Goal: Information Seeking & Learning: Check status

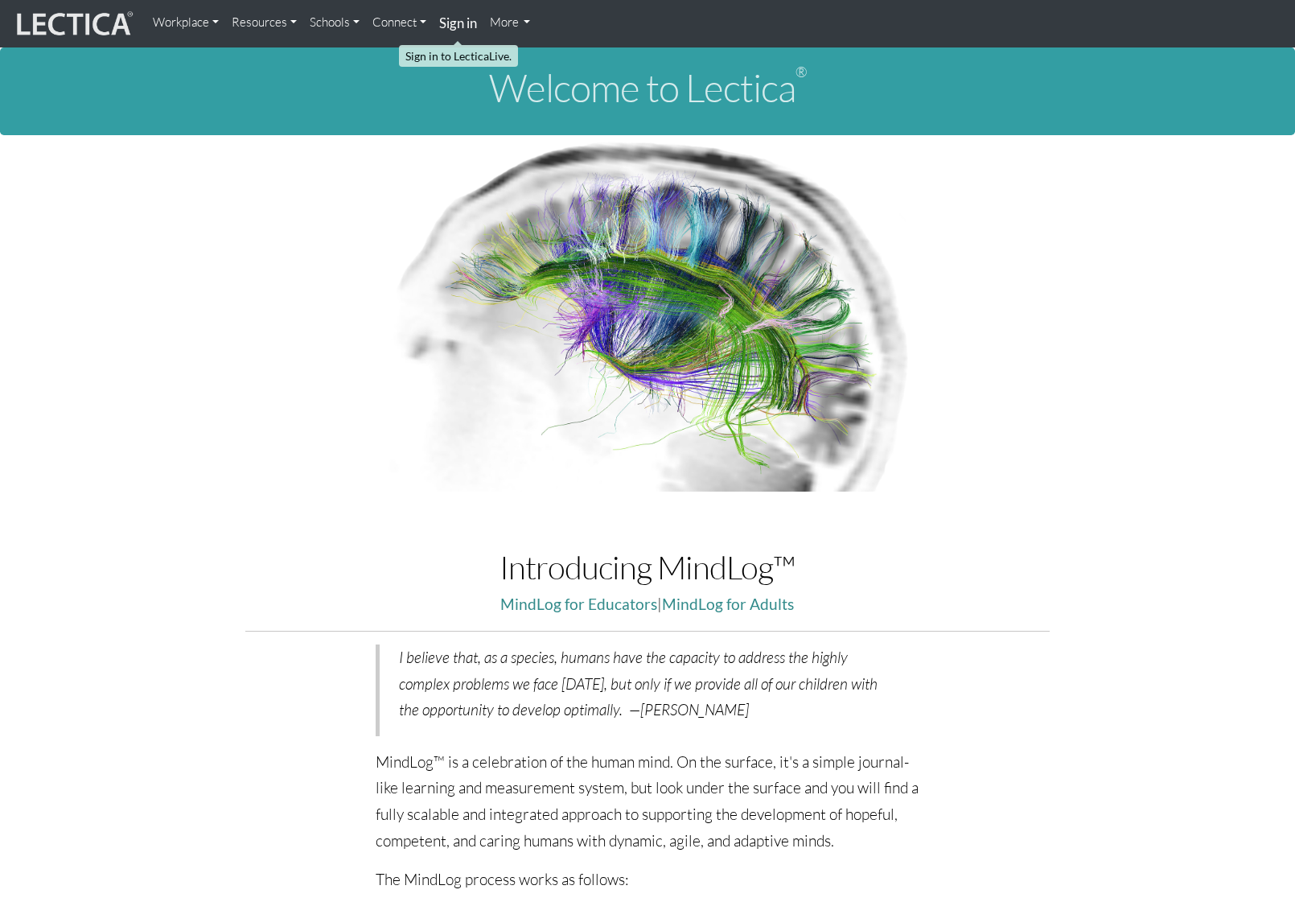
click at [458, 32] on link "Sign in" at bounding box center [458, 23] width 51 height 35
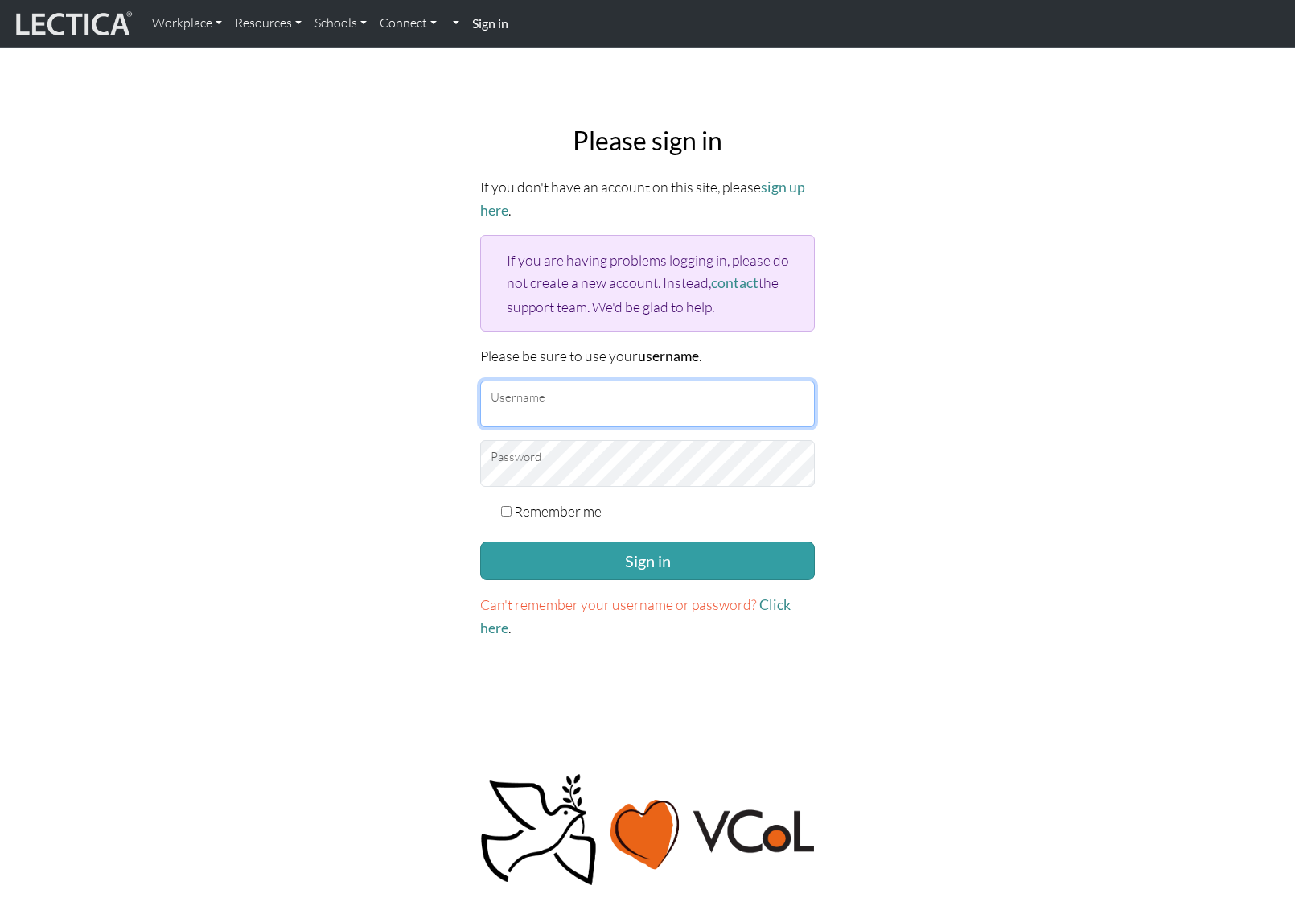
click at [595, 393] on input "Username" at bounding box center [647, 404] width 335 height 47
type input "amcorreia"
click at [480, 542] on button "Sign in" at bounding box center [647, 561] width 335 height 39
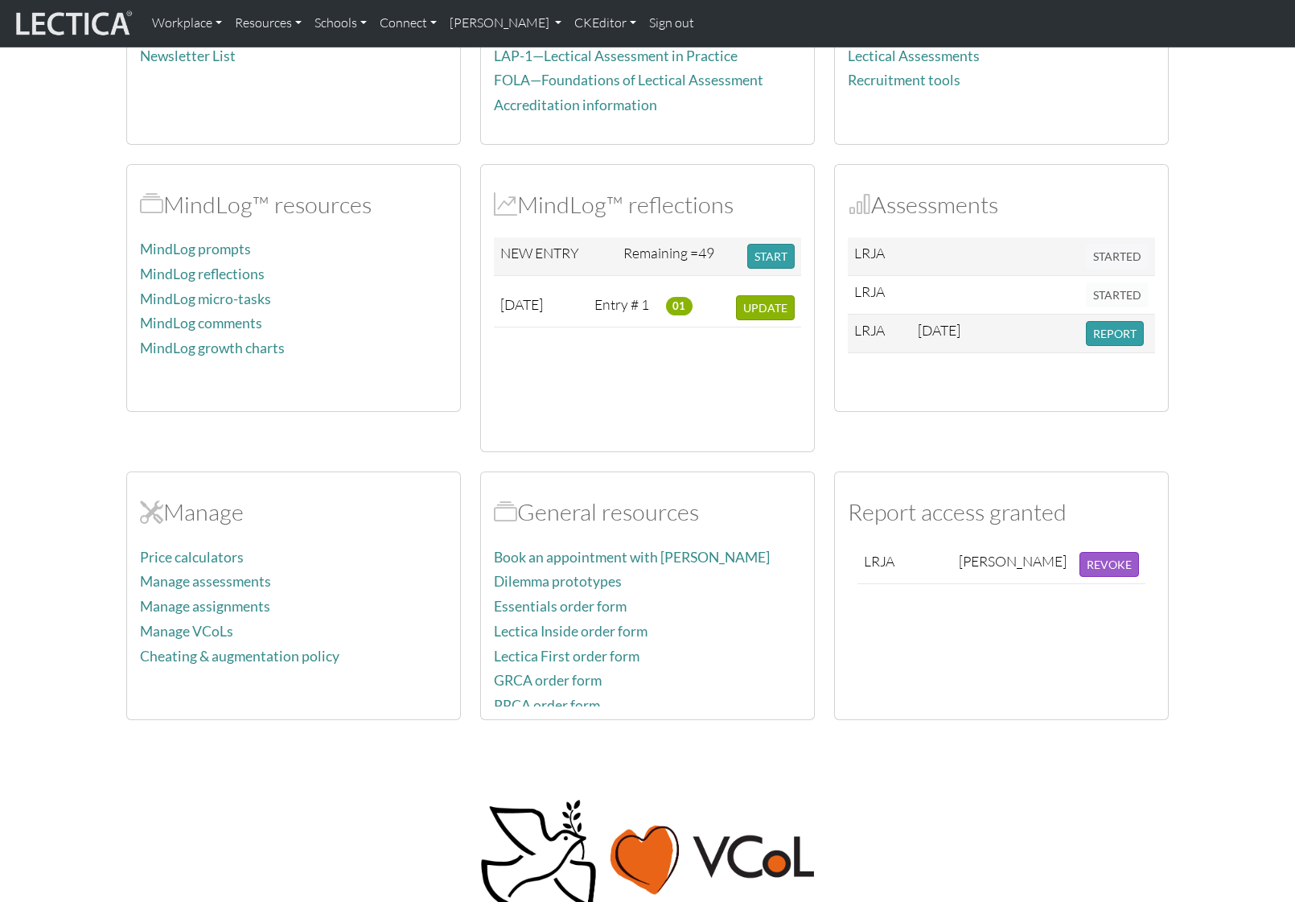
scroll to position [276, 0]
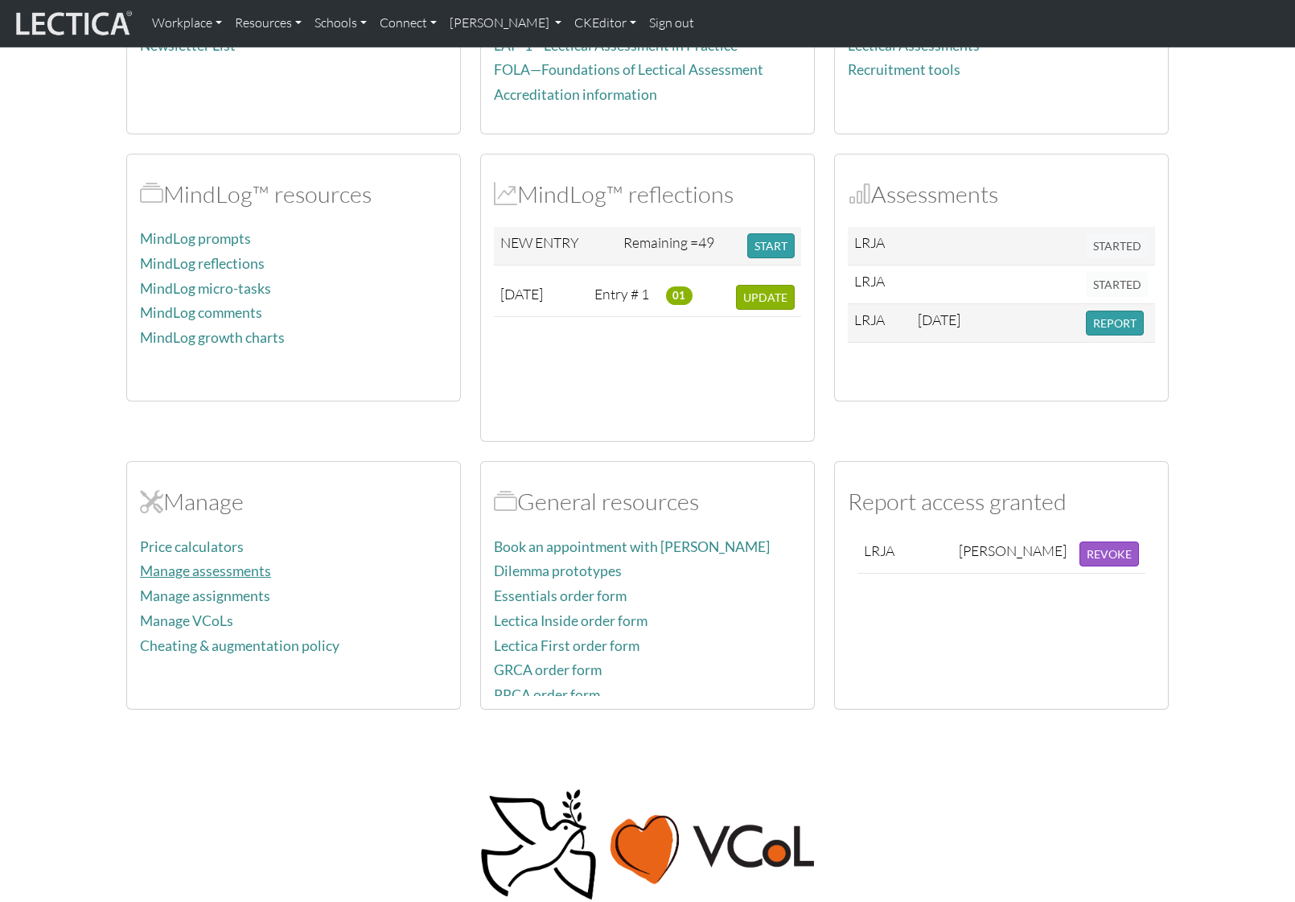
click at [227, 577] on link "Manage assessments" at bounding box center [205, 570] width 131 height 17
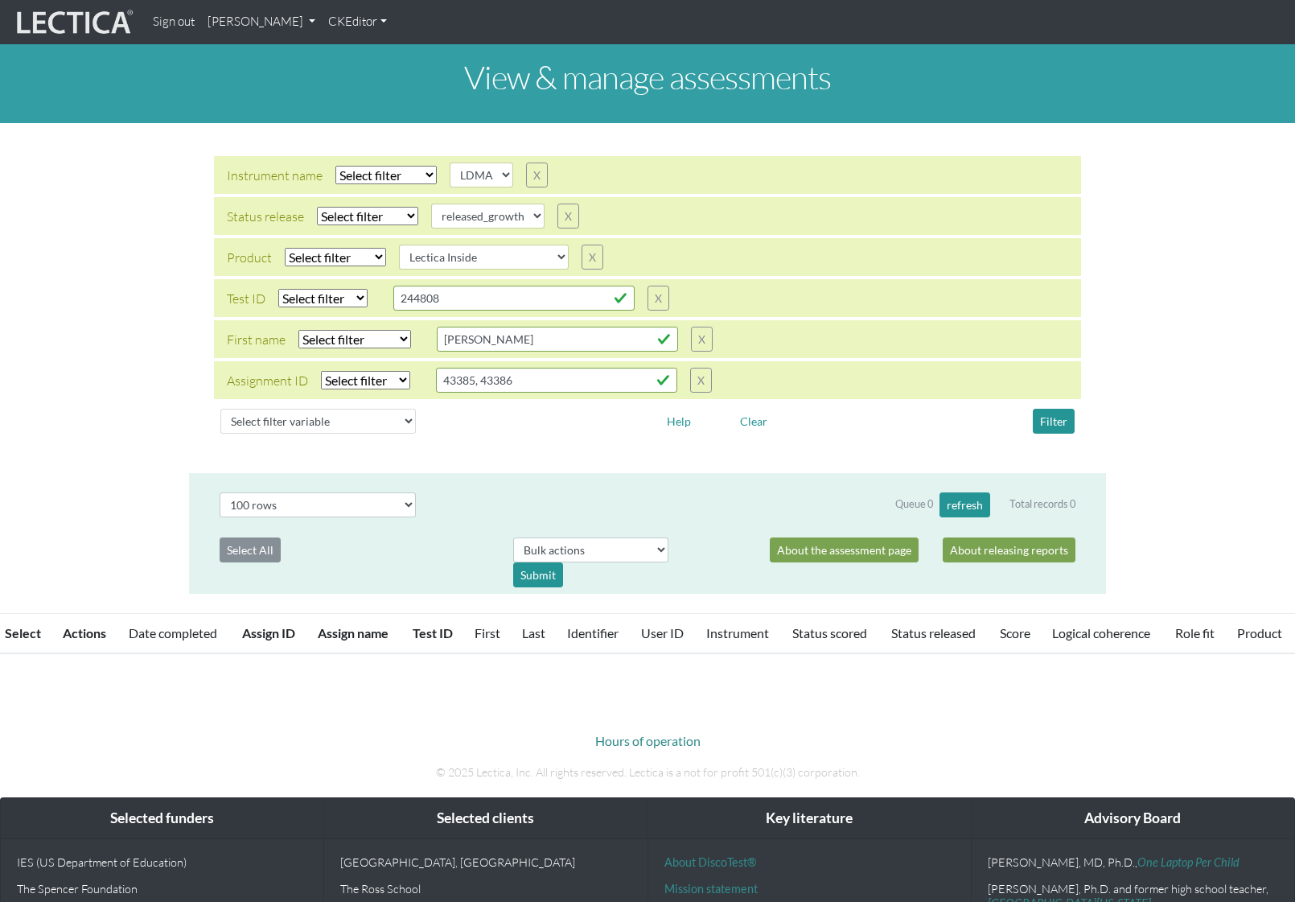
select select
select select "LDMA"
select select
select select "released_growth"
select select
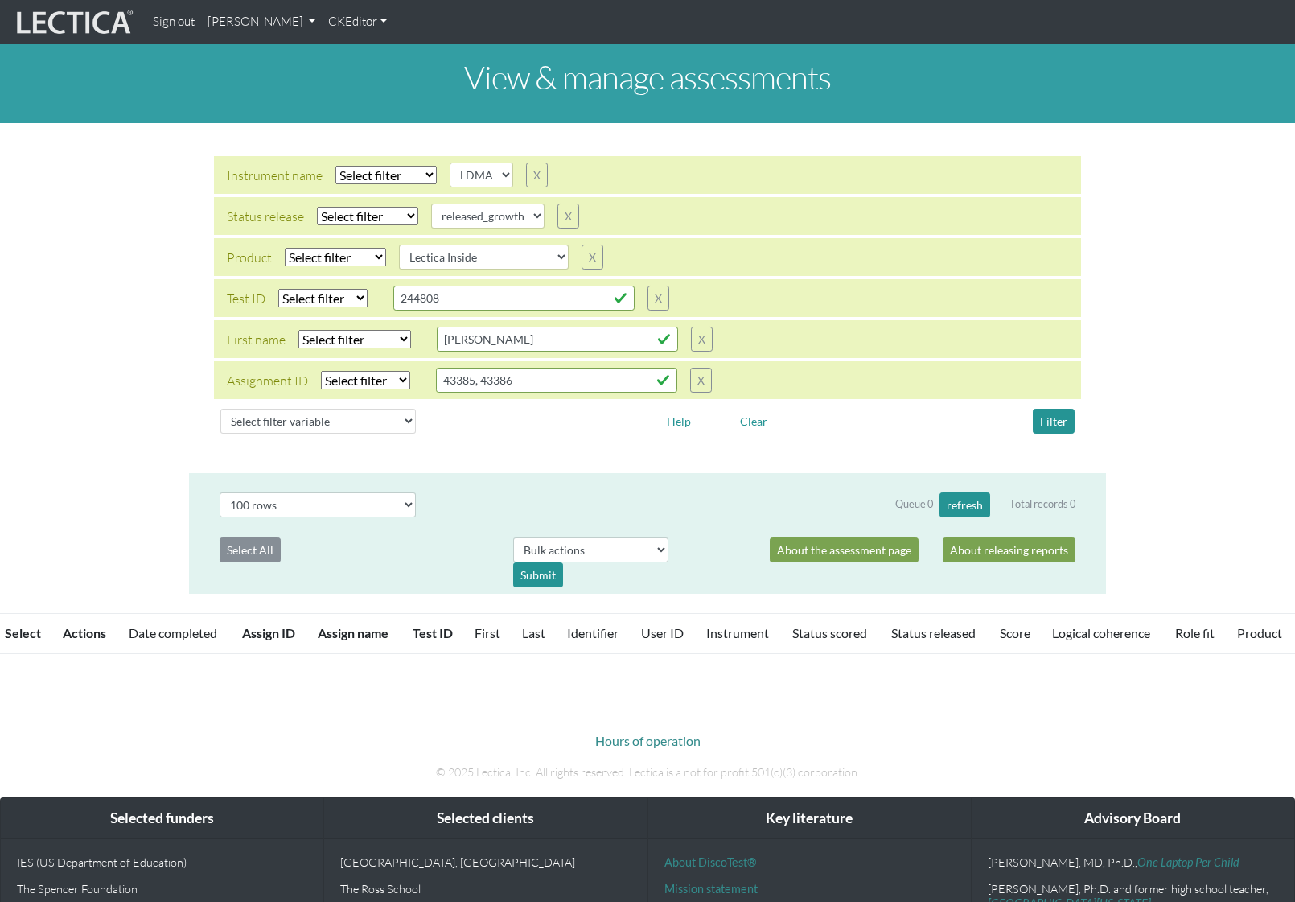
select select "Lectica Inside"
select select "100"
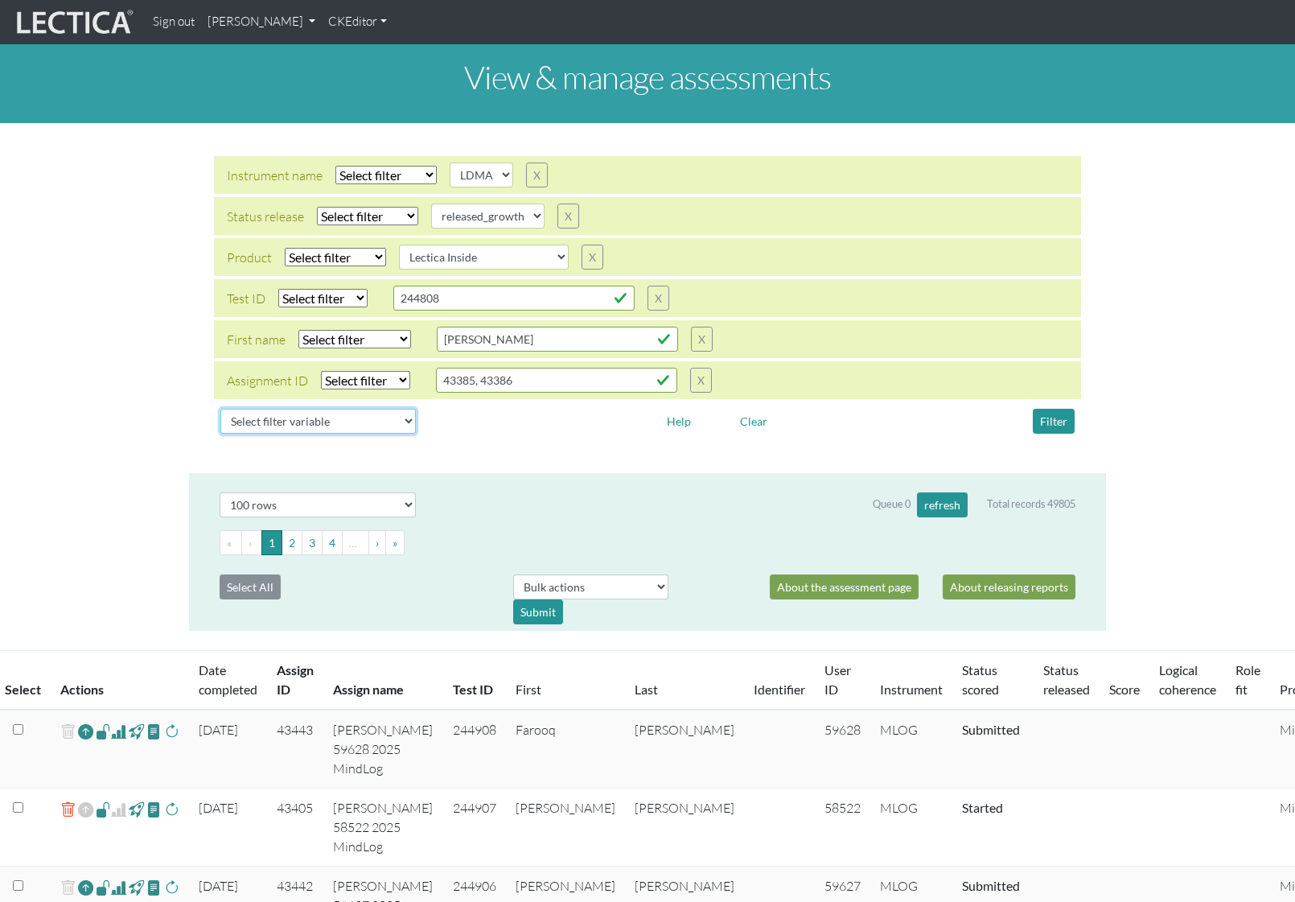
click at [335, 418] on select "Select filter variable Assignment name Assignment ID Clarity persuasive Clarity…" at bounding box center [318, 421] width 196 height 25
select select "user__id"
select select
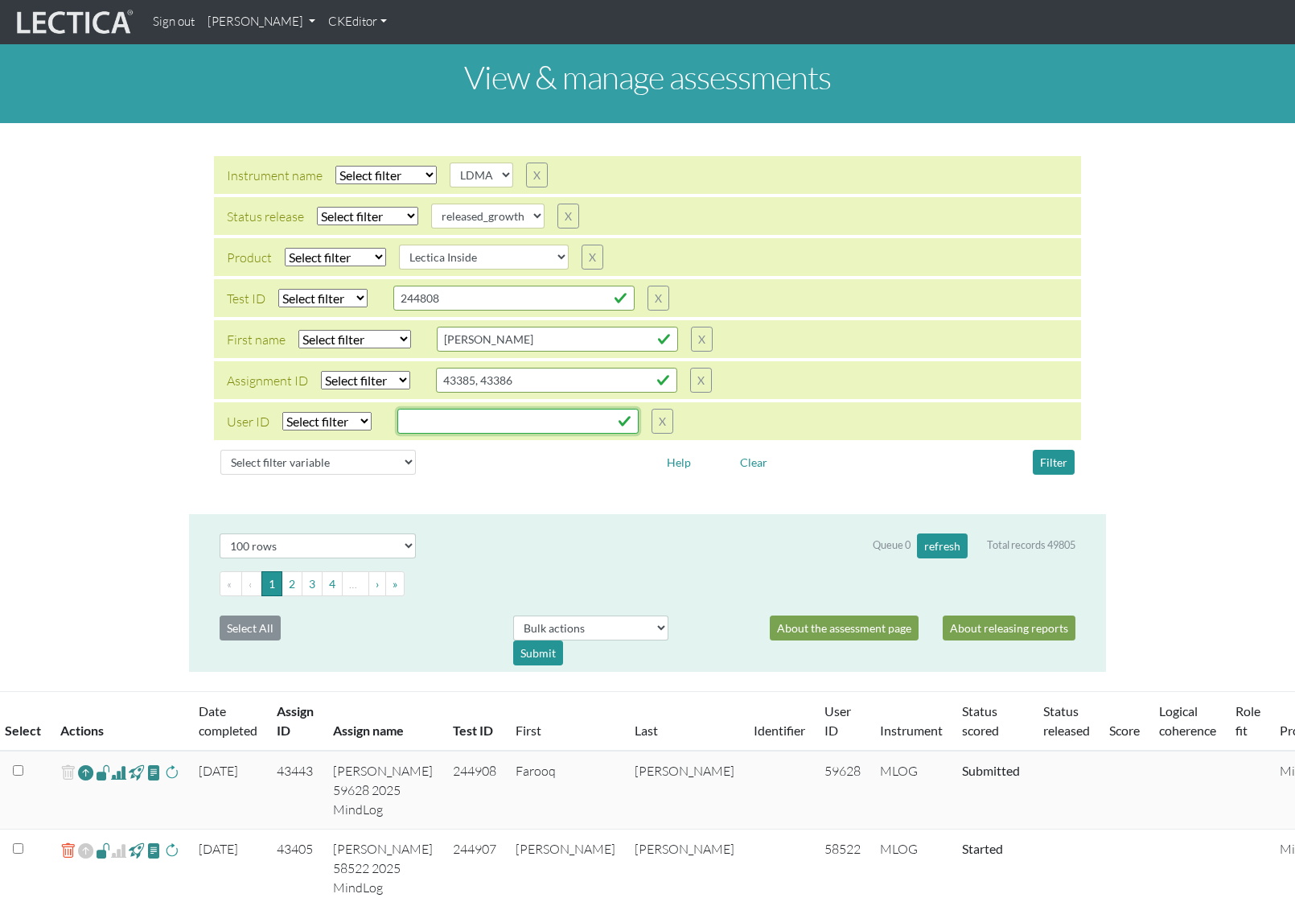
click at [468, 311] on input "text" at bounding box center [513, 298] width 241 height 25
paste input "10376, 11191, 15402"
type input "10376, 11191, 15402"
click at [352, 425] on select "Select filter Equals List Contains Greater than Less than" at bounding box center [326, 421] width 89 height 19
select select "in"
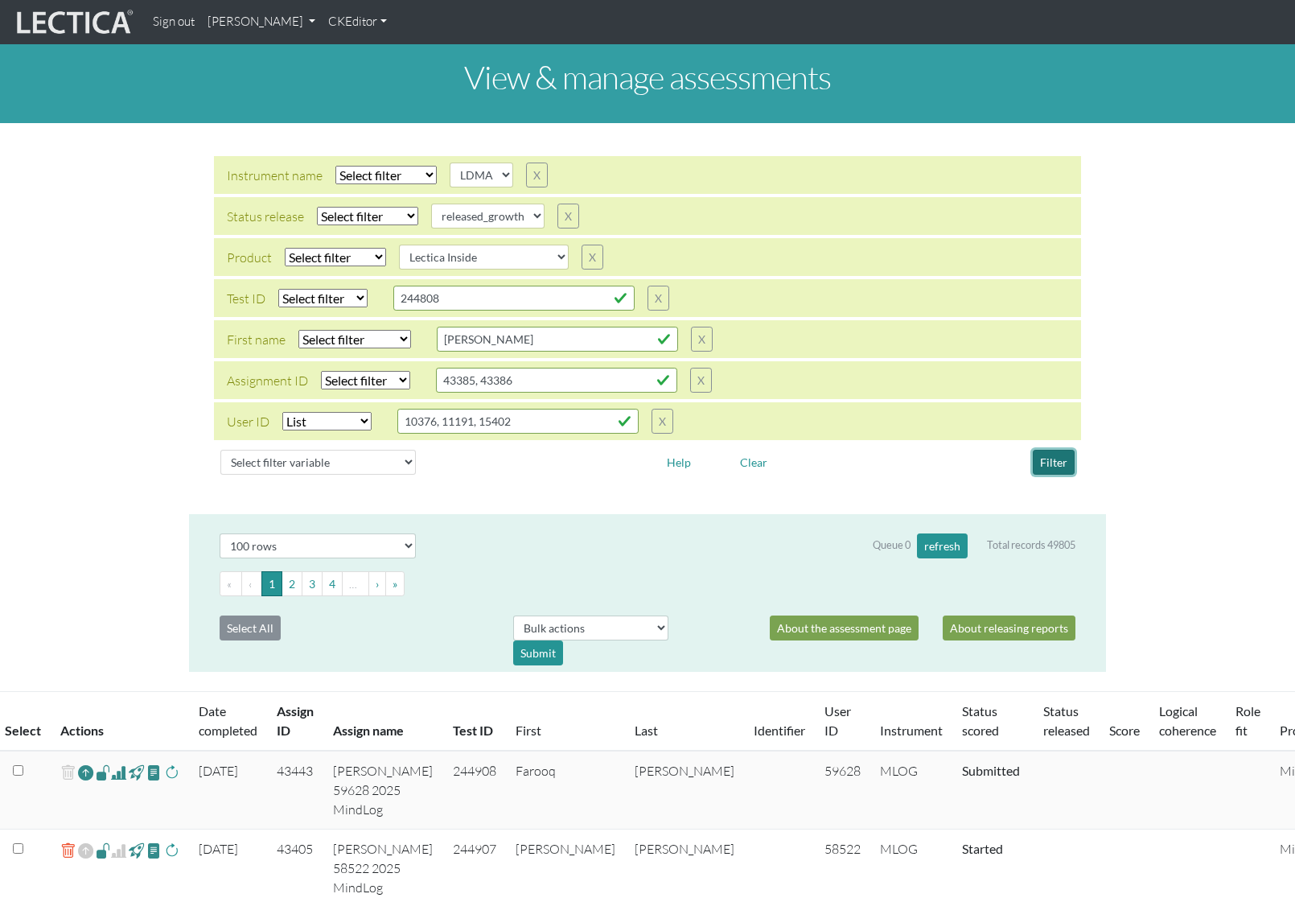
click at [1065, 462] on button "Filter" at bounding box center [1054, 462] width 42 height 25
click at [931, 469] on div "Filter" at bounding box center [977, 462] width 220 height 25
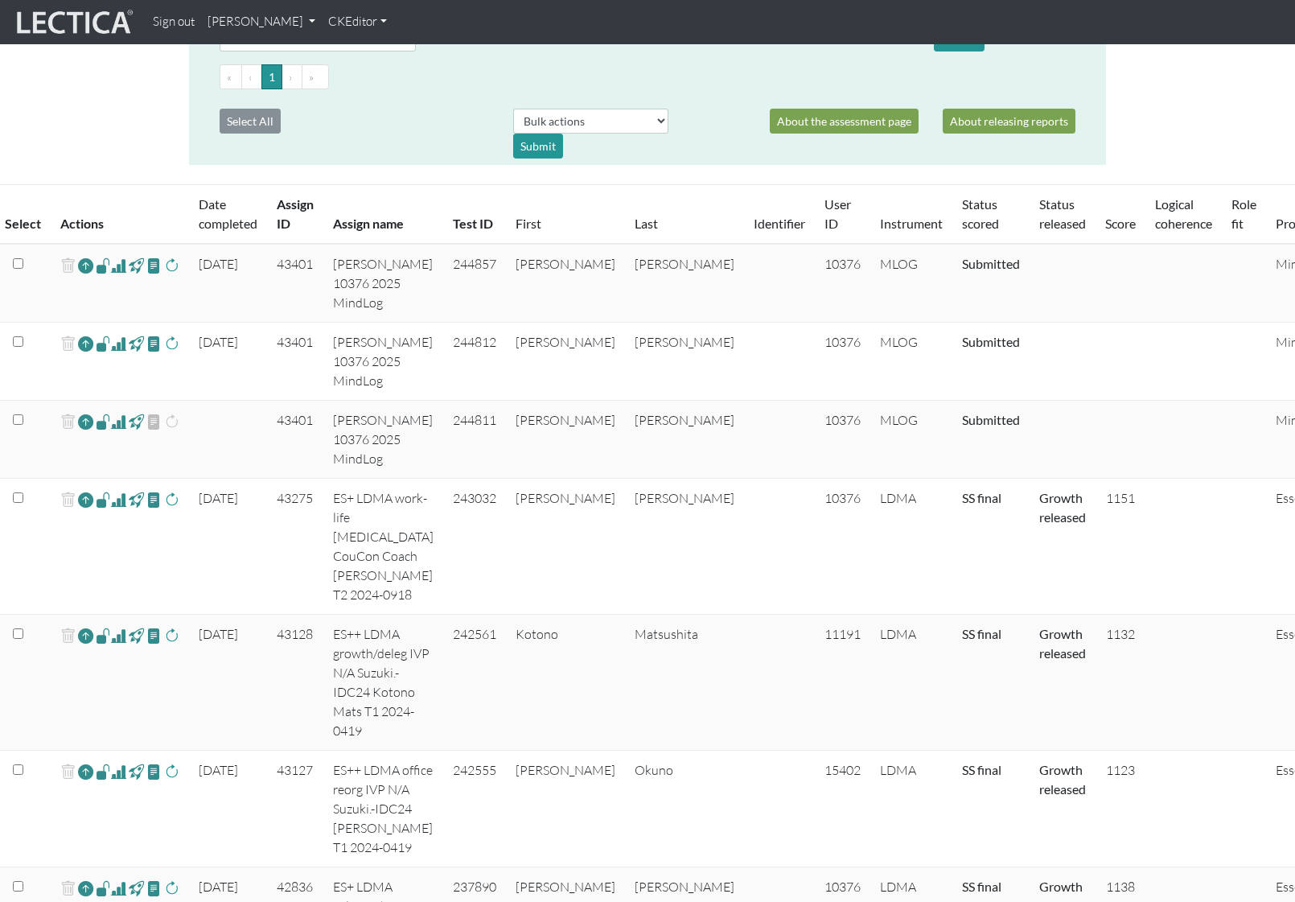
scroll to position [686, 0]
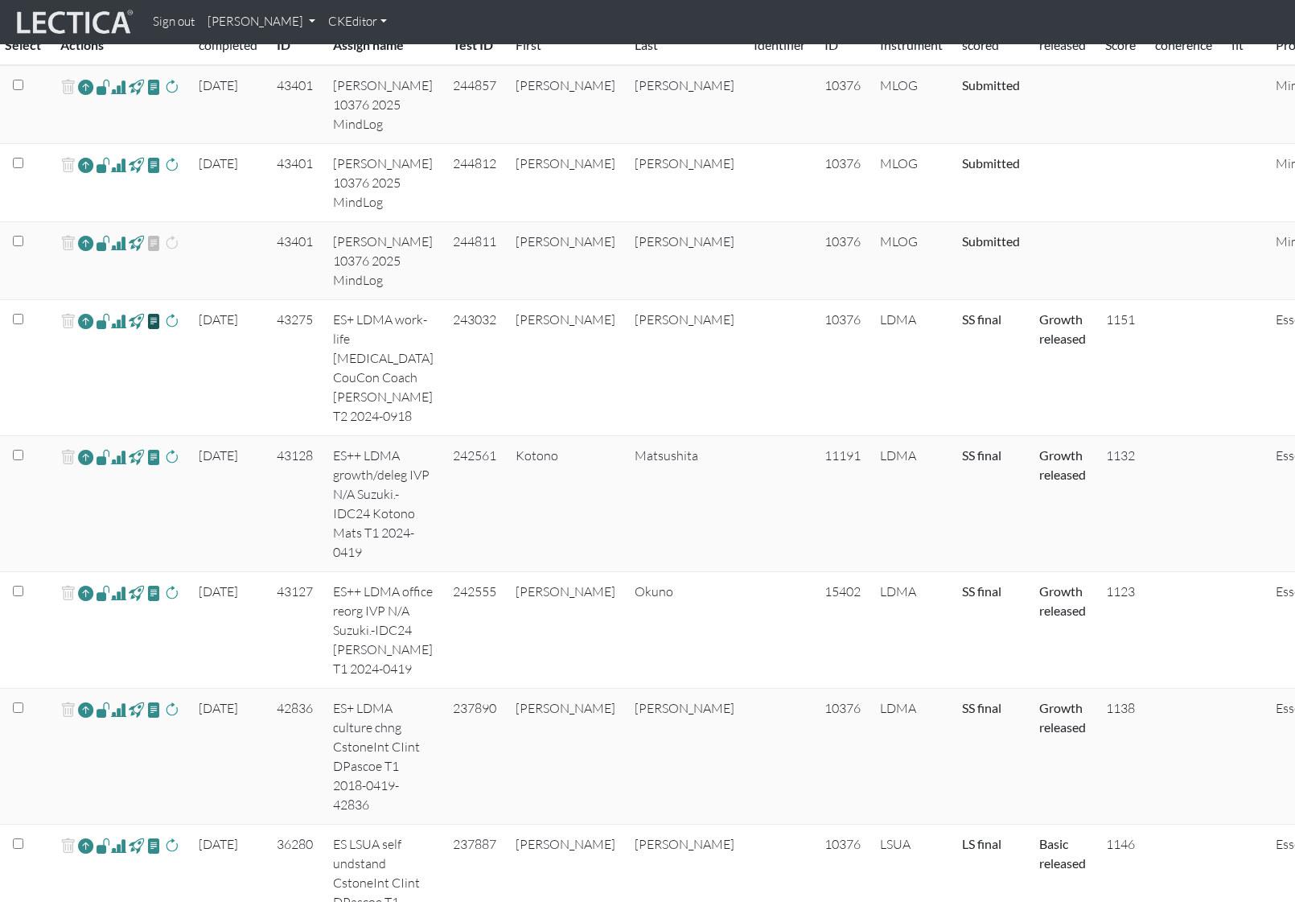
click at [152, 321] on span at bounding box center [153, 320] width 15 height 19
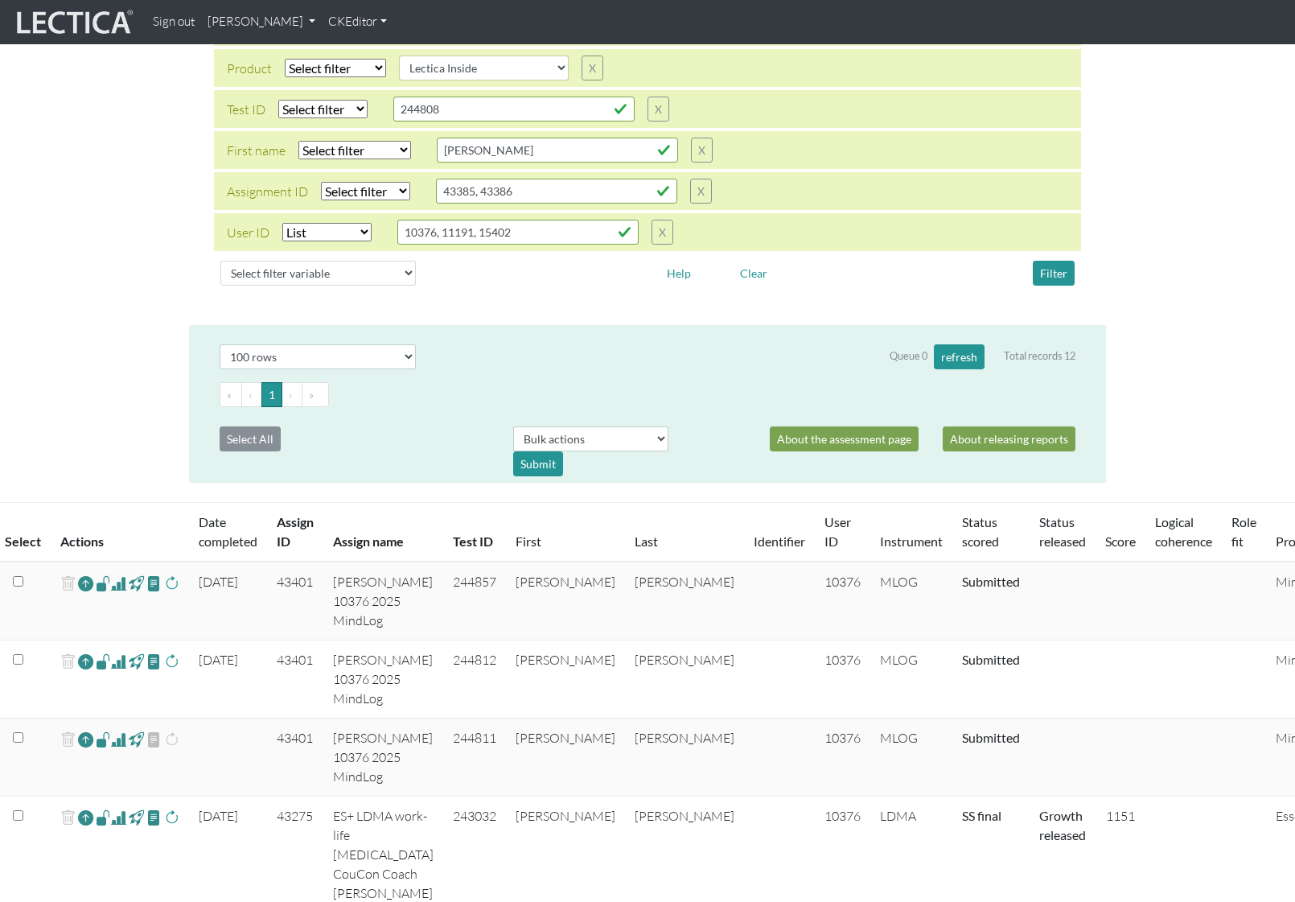
scroll to position [0, 0]
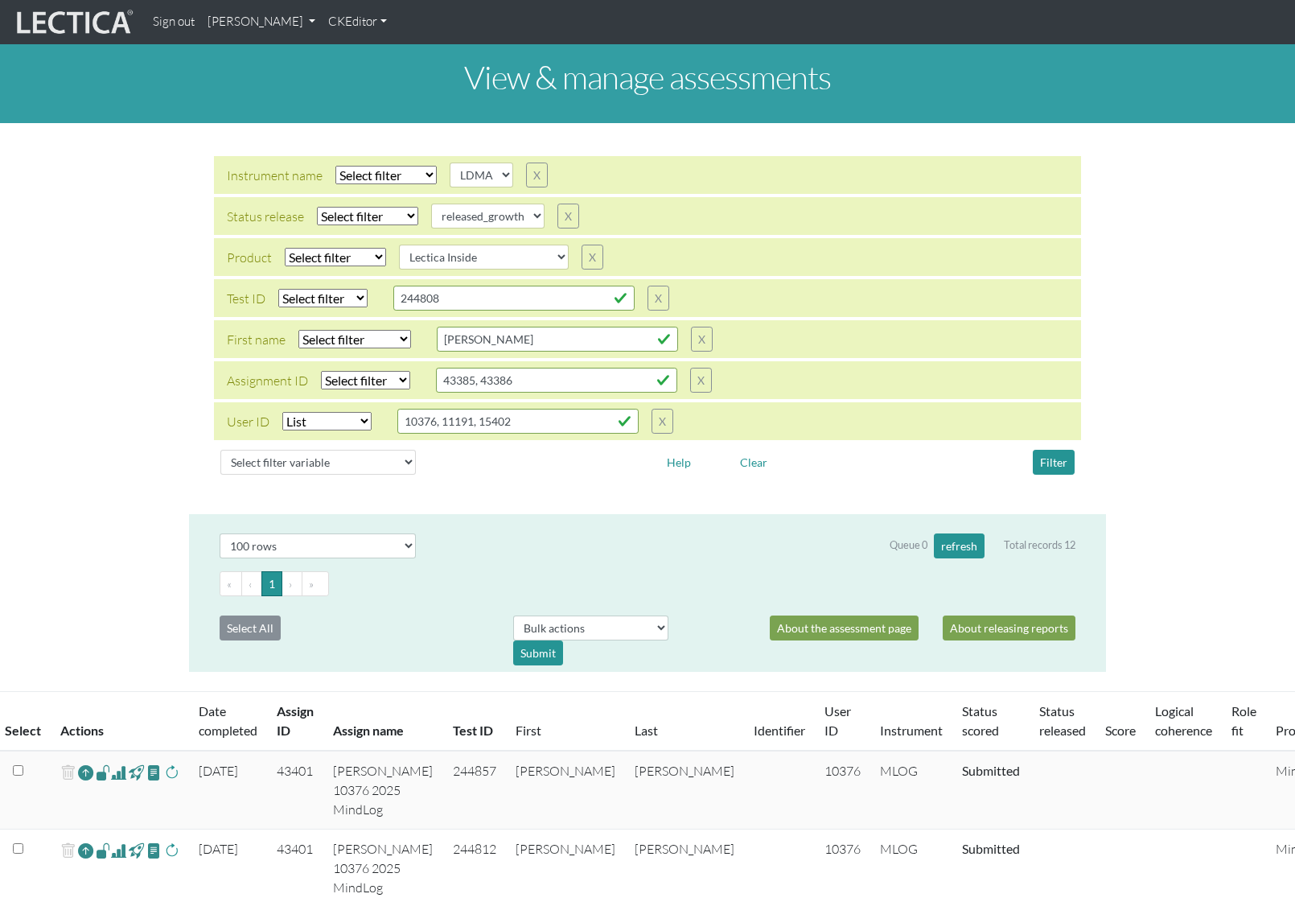
click at [316, 23] on link "[PERSON_NAME]" at bounding box center [261, 21] width 121 height 31
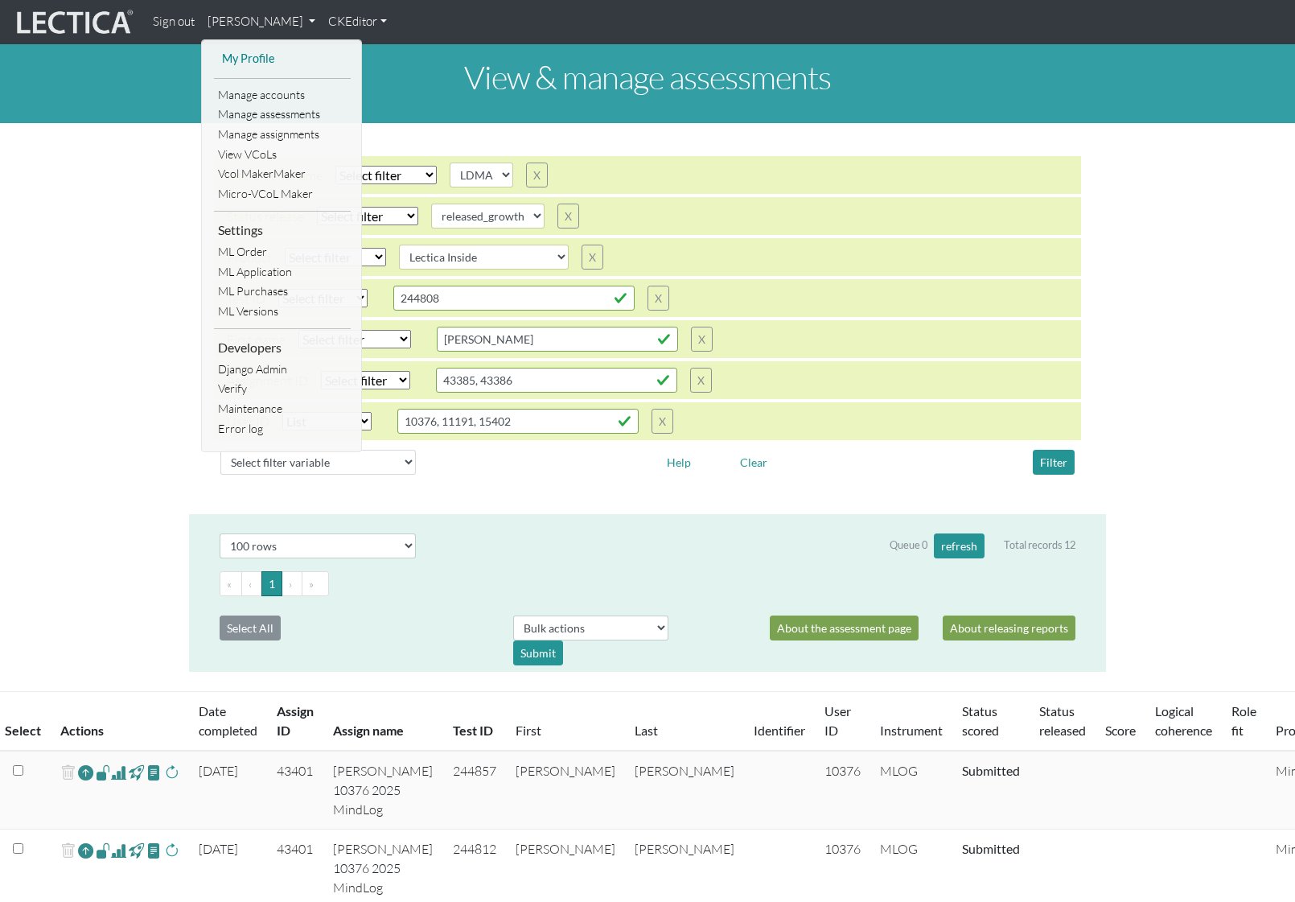
click at [257, 60] on link "My Profile" at bounding box center [282, 59] width 129 height 20
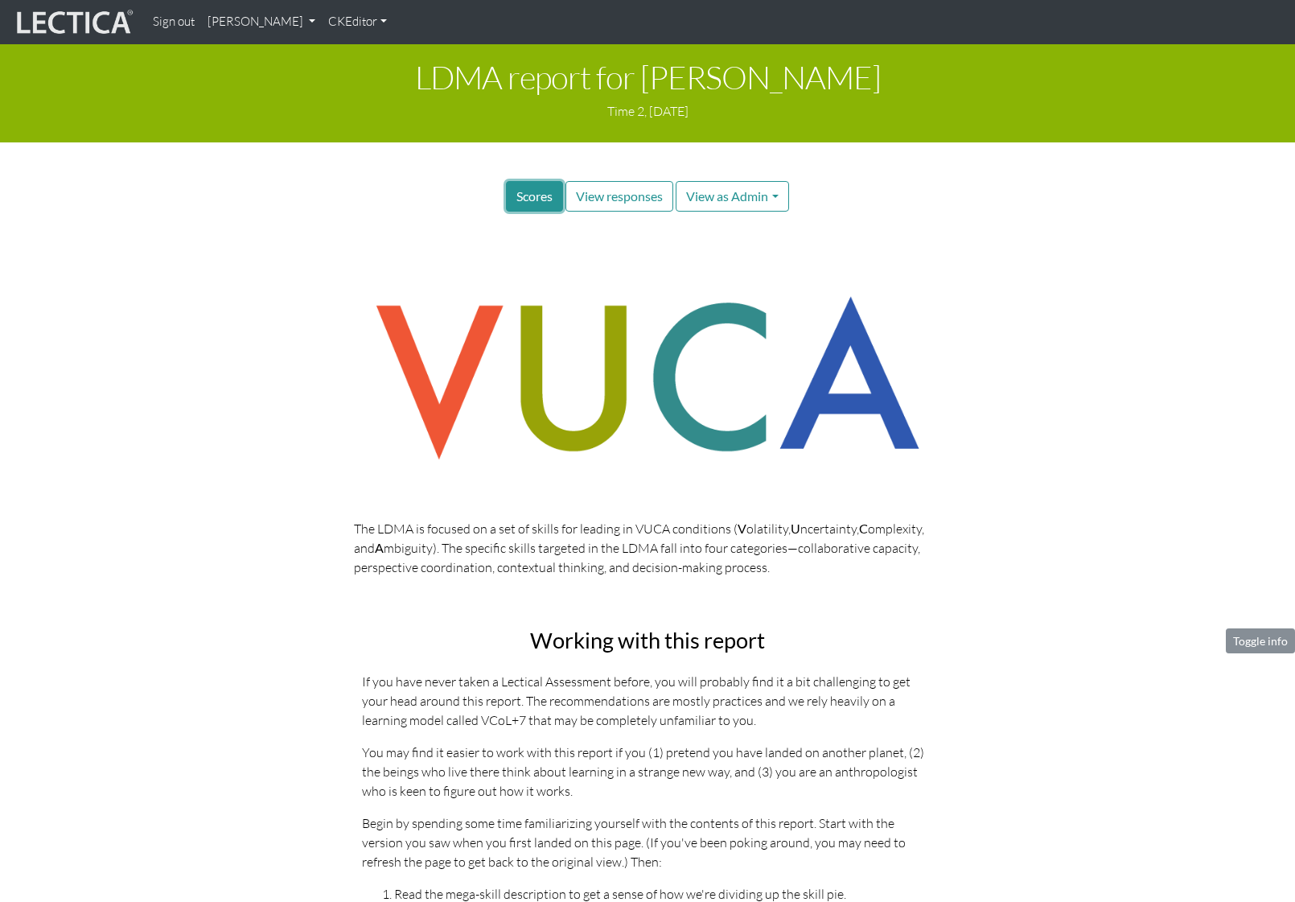
click at [532, 192] on span "Scores" at bounding box center [535, 195] width 36 height 15
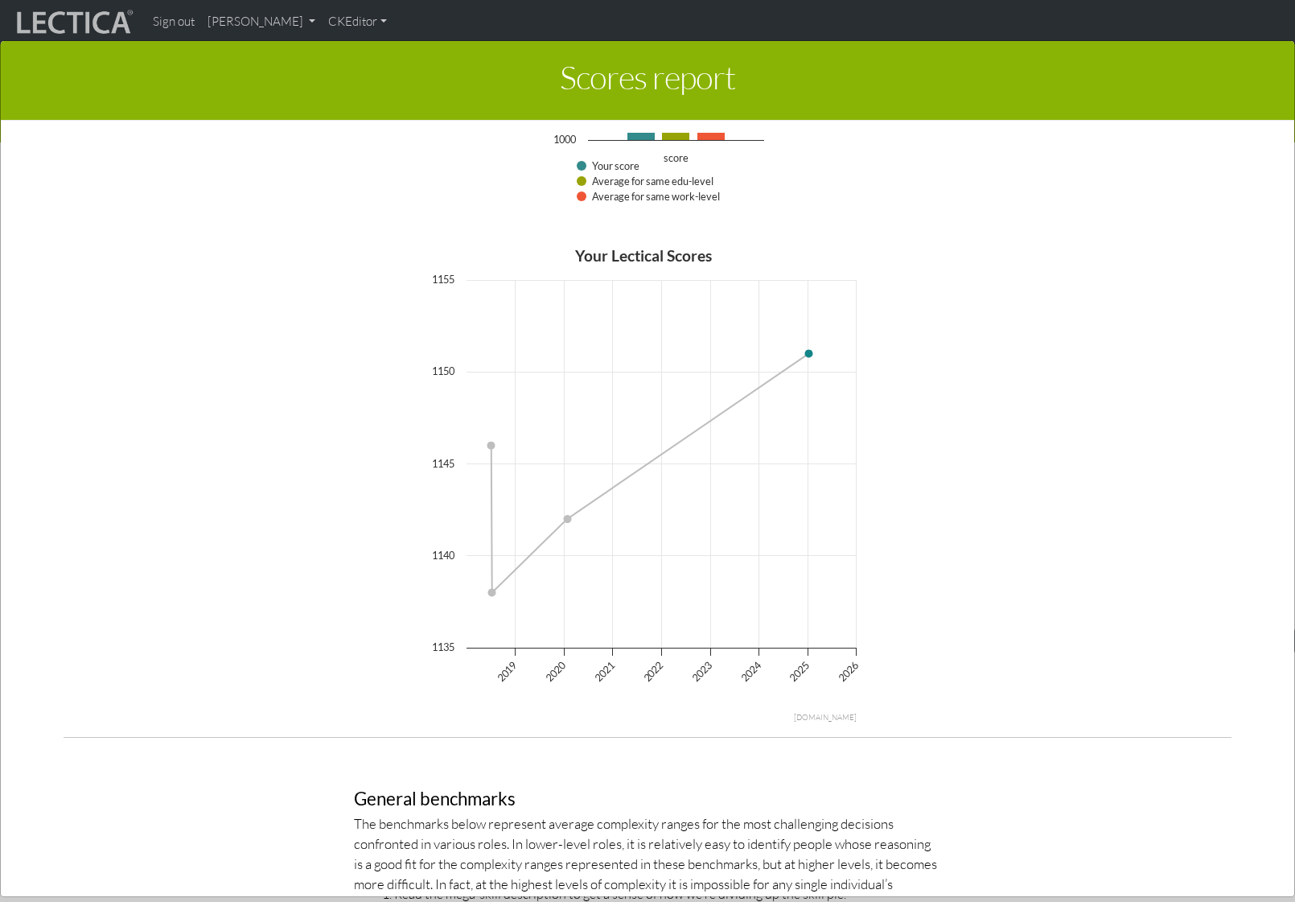
scroll to position [4007, 0]
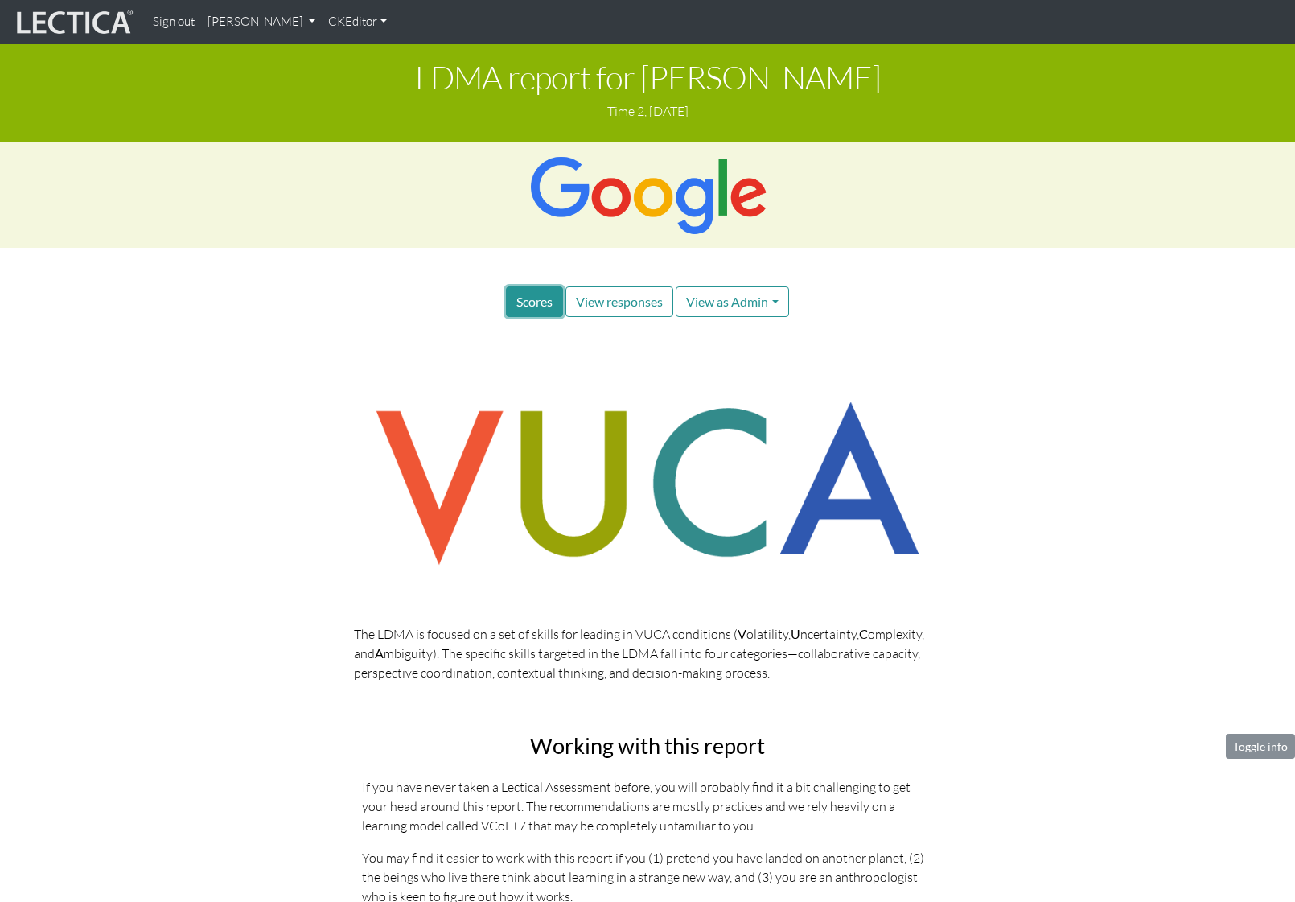
click at [533, 302] on span "Scores" at bounding box center [535, 301] width 36 height 15
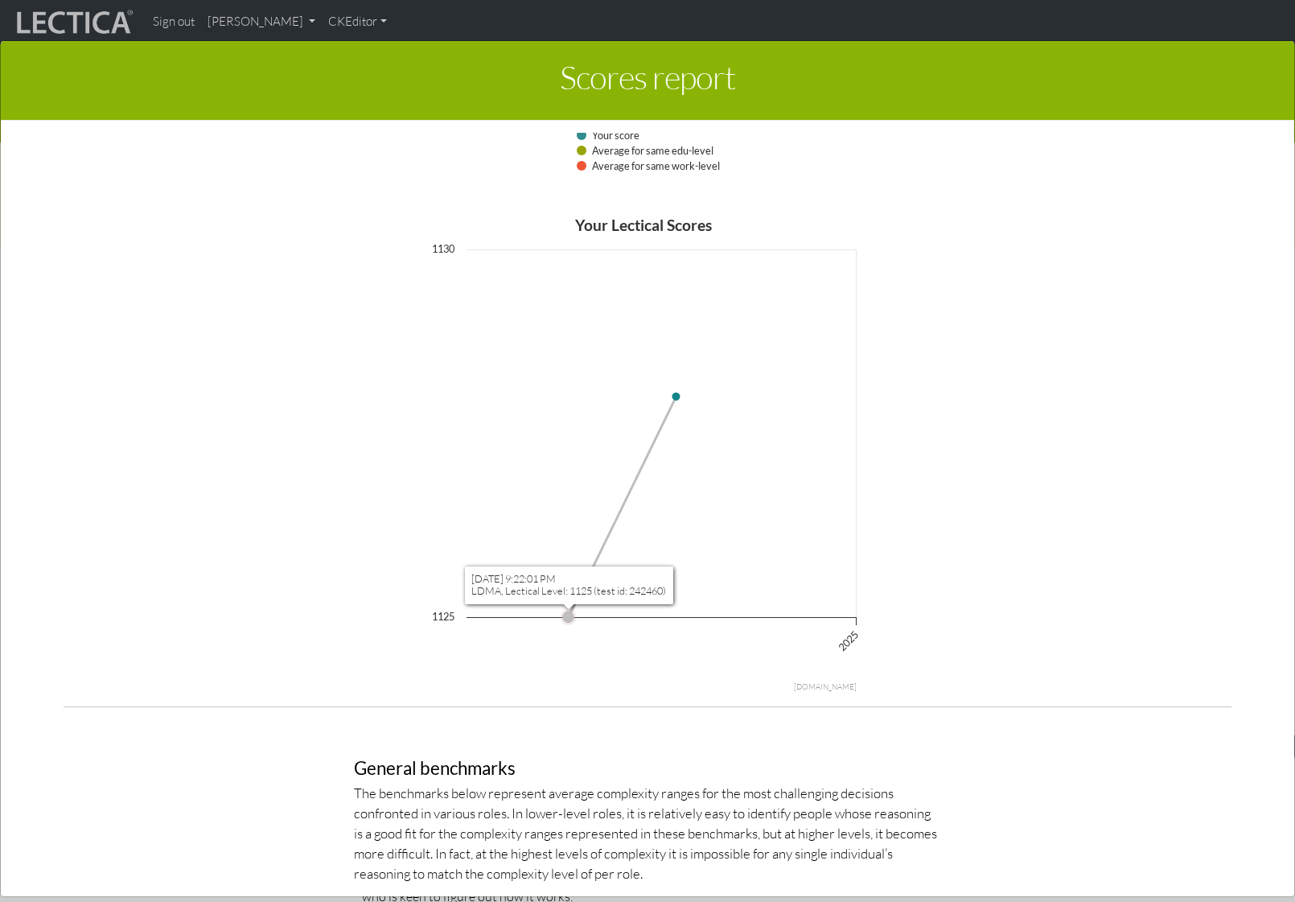
scroll to position [4039, 0]
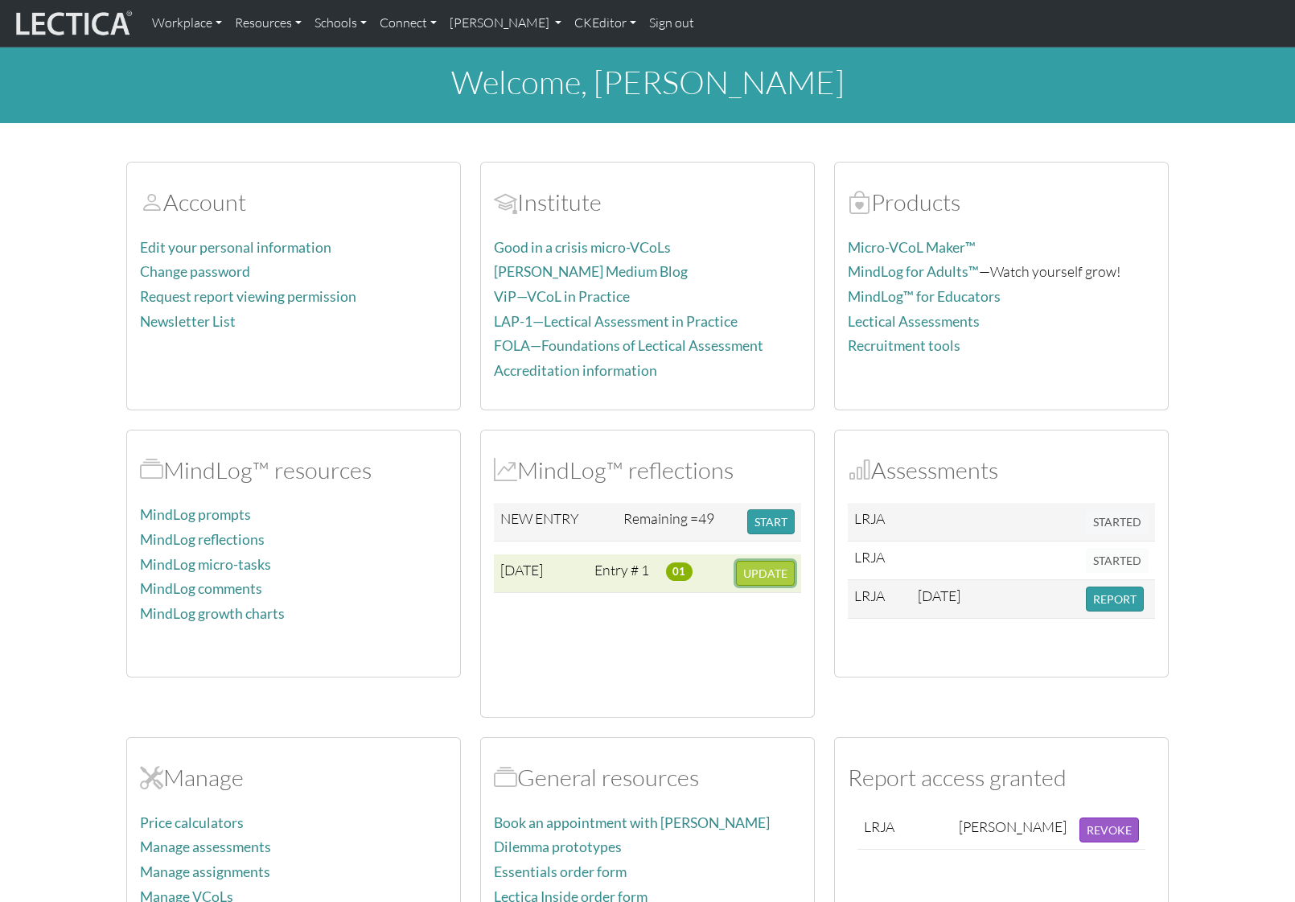
click at [769, 573] on span "UPDATE" at bounding box center [766, 573] width 44 height 14
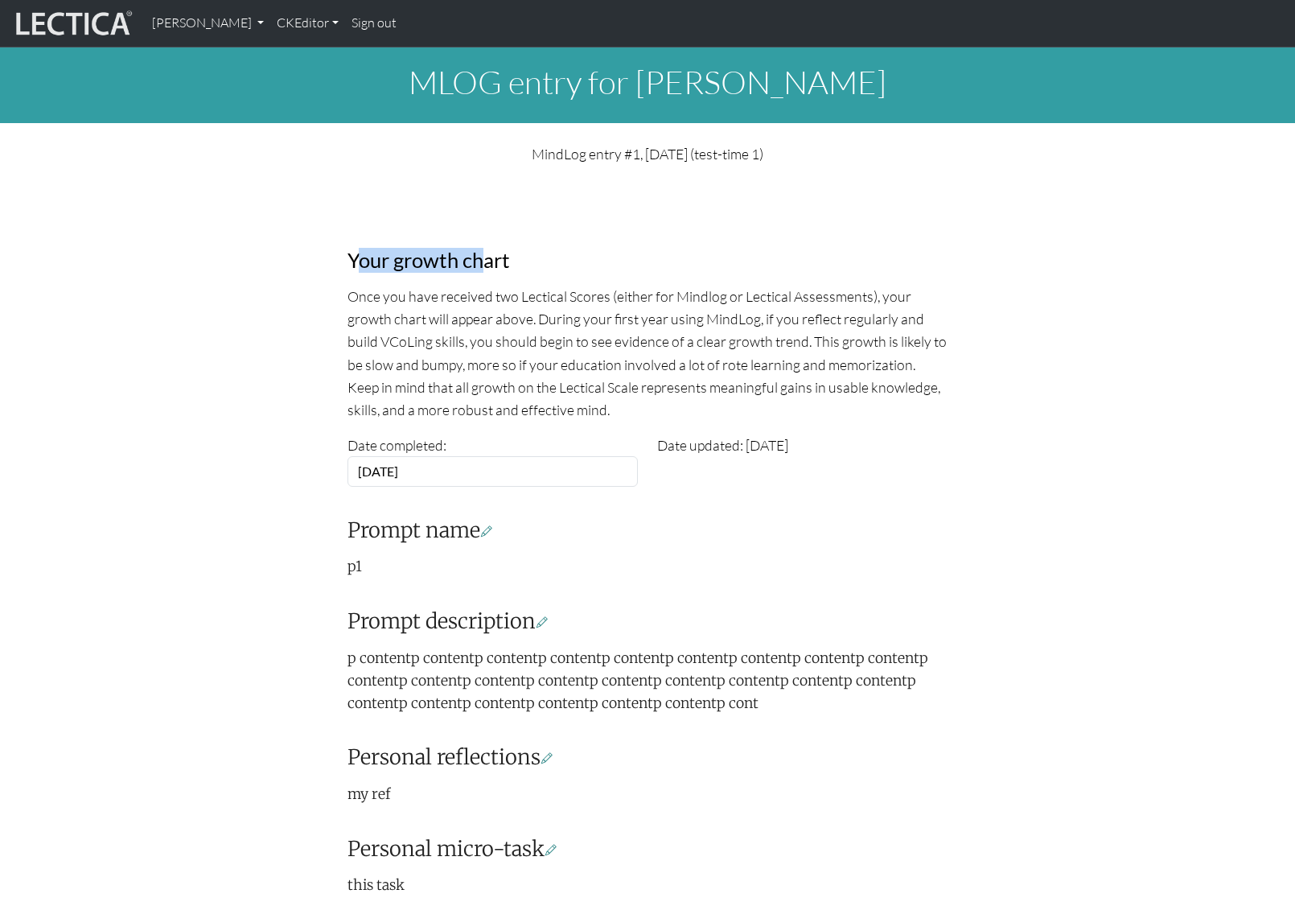
drag, startPoint x: 355, startPoint y: 260, endPoint x: 480, endPoint y: 260, distance: 124.7
click at [480, 260] on h3 "Your growth chart" at bounding box center [648, 260] width 600 height 25
click at [443, 225] on div "Your growth chart Once you have received two Lectical Scores (either for Mindlo…" at bounding box center [648, 608] width 620 height 785
drag, startPoint x: 350, startPoint y: 265, endPoint x: 549, endPoint y: 273, distance: 198.9
click at [549, 273] on div "Your growth chart Once you have received two Lectical Scores (either for Mindlo…" at bounding box center [648, 608] width 620 height 785
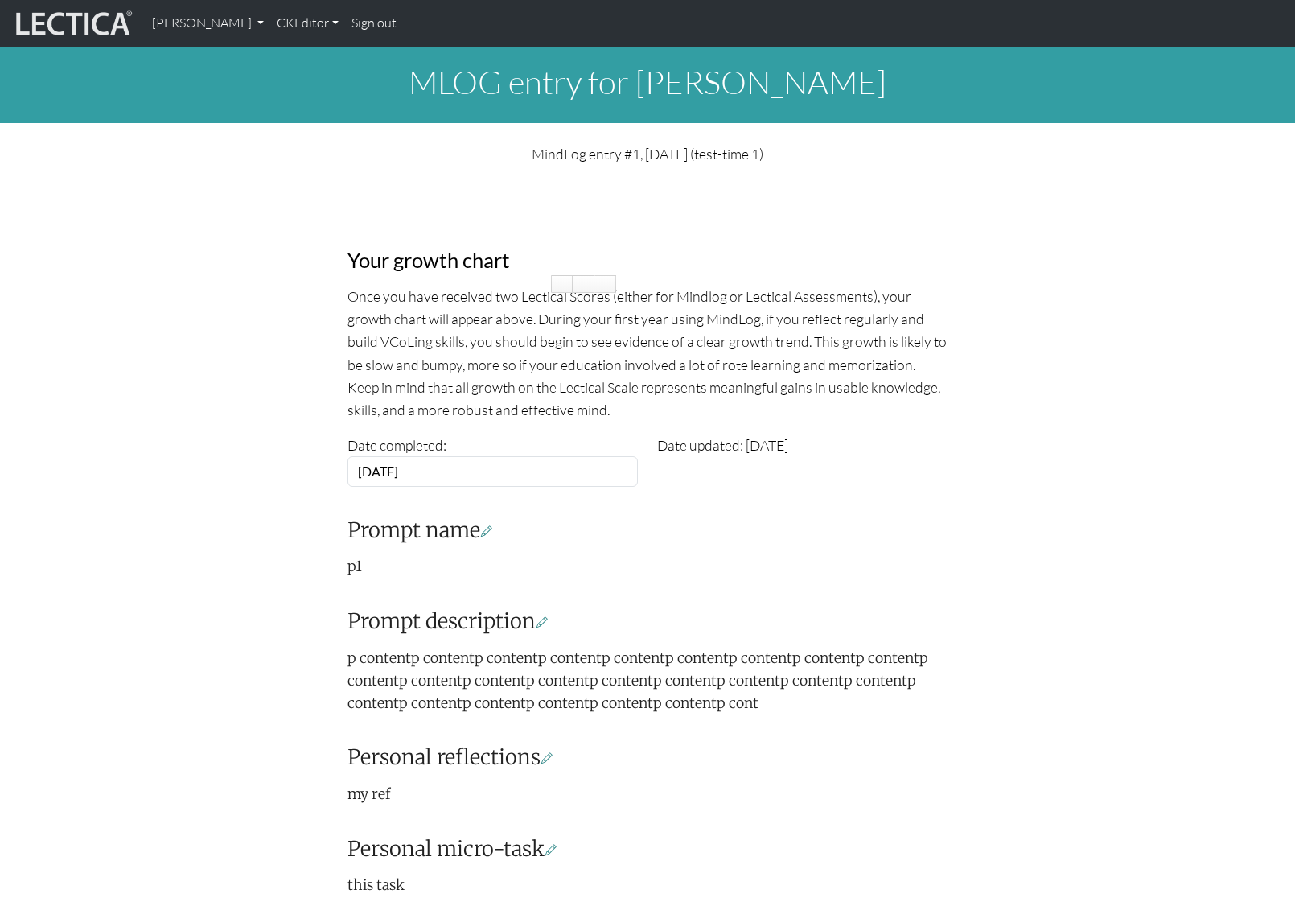
click at [723, 341] on p "Once you have received two Lectical Scores (either for Mindlog or Lectical Asse…" at bounding box center [648, 353] width 600 height 136
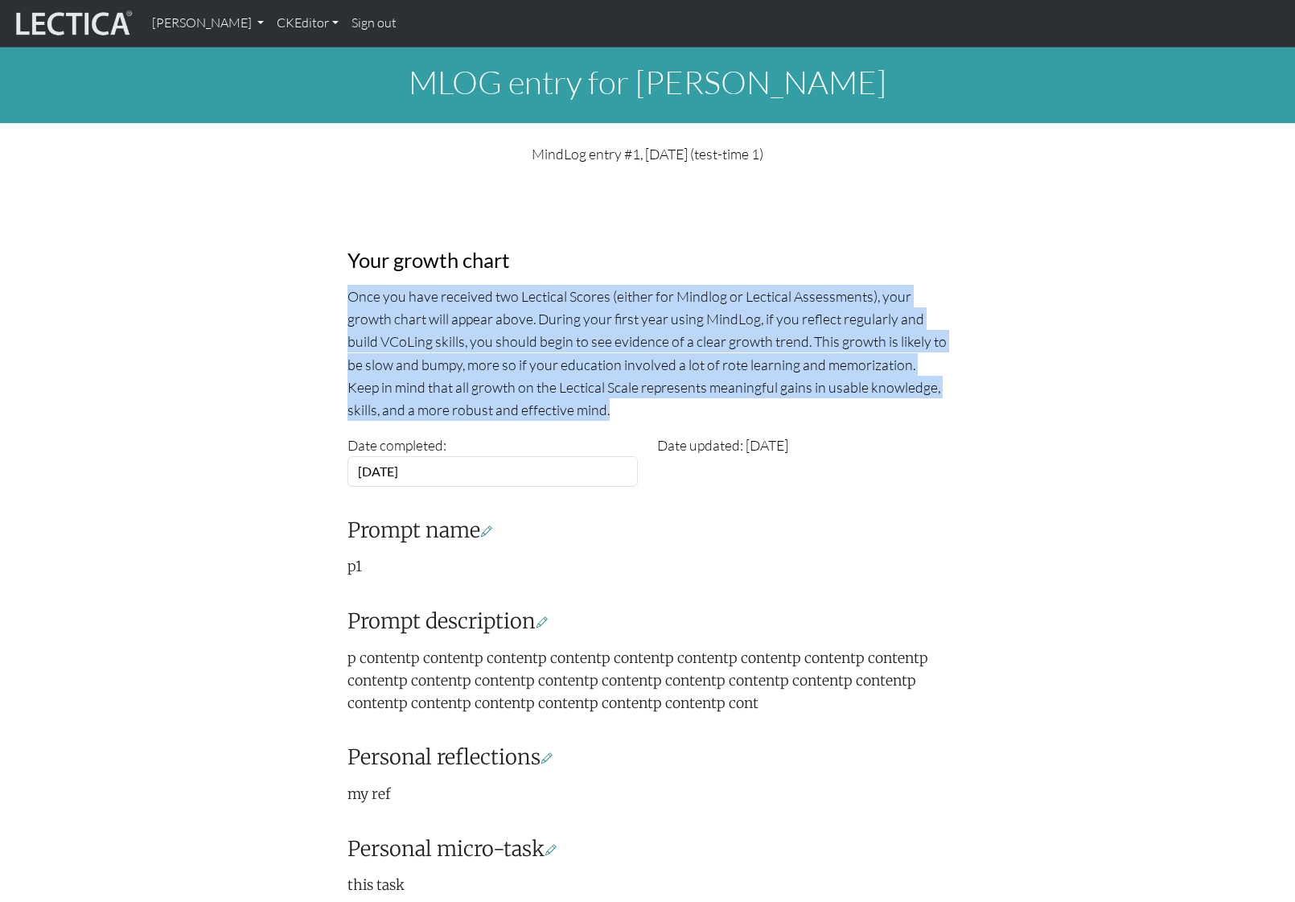
drag, startPoint x: 575, startPoint y: 412, endPoint x: 345, endPoint y: 305, distance: 253.8
click at [345, 305] on div "Your growth chart Once you have received two Lectical Scores (either for Mindlo…" at bounding box center [648, 608] width 620 height 785
click at [594, 321] on p "Once you have received two Lectical Scores (either for Mindlog or Lectical Asse…" at bounding box center [648, 353] width 600 height 136
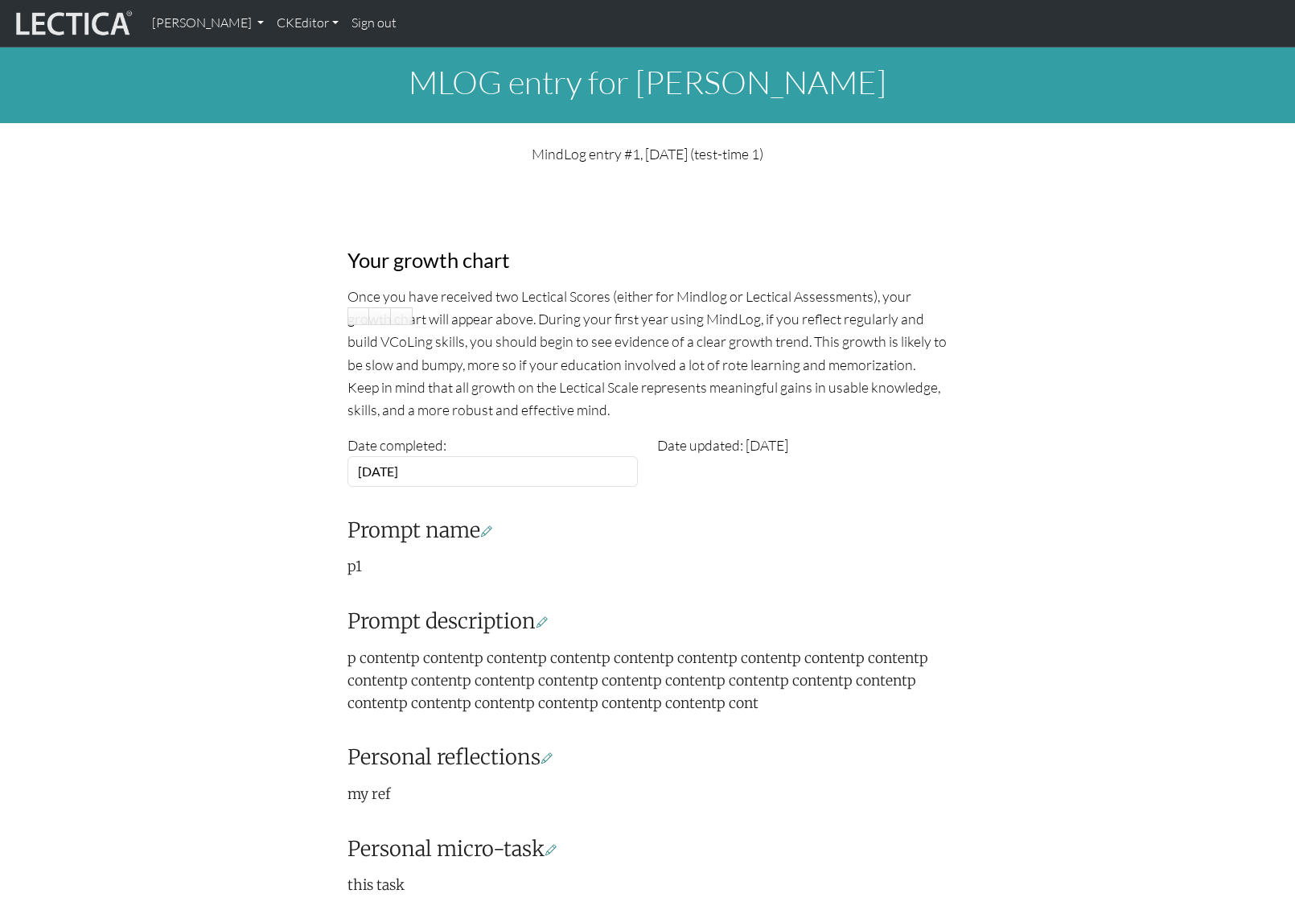
click at [969, 244] on div "Your growth chart Once you have received two Lectical Scores (either for Mindlo…" at bounding box center [648, 589] width 1062 height 823
